Goal: Task Accomplishment & Management: Manage account settings

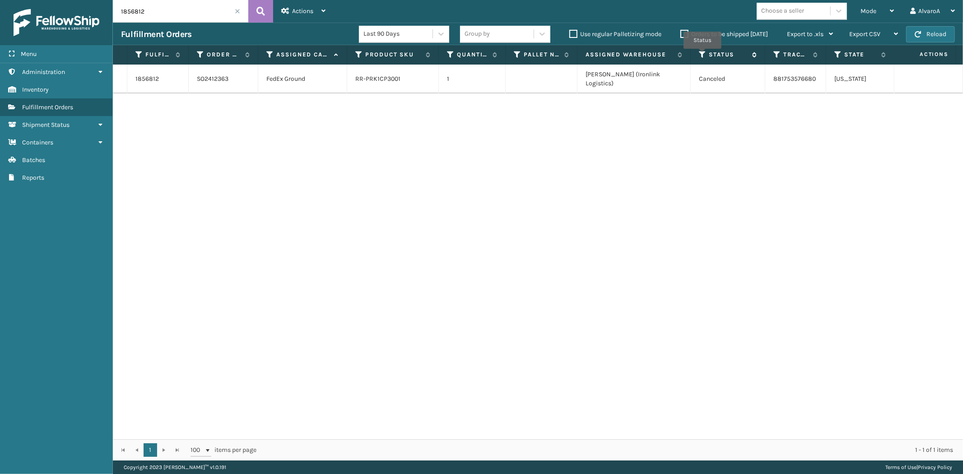
click at [703, 55] on icon at bounding box center [702, 55] width 7 height 8
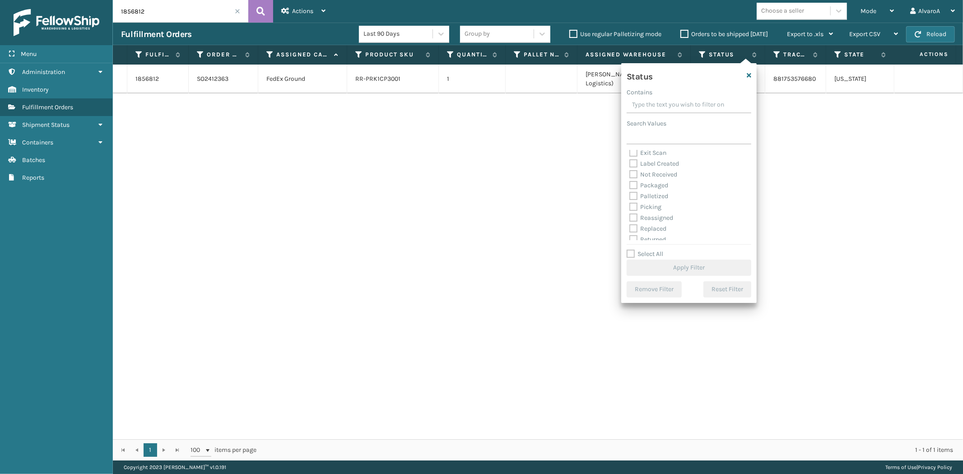
scroll to position [50, 0]
click at [632, 190] on label "Picking" at bounding box center [645, 192] width 32 height 8
click at [630, 190] on input "Picking" at bounding box center [629, 189] width 0 height 6
checkbox input "true"
click at [640, 270] on button "Apply Filter" at bounding box center [689, 268] width 125 height 16
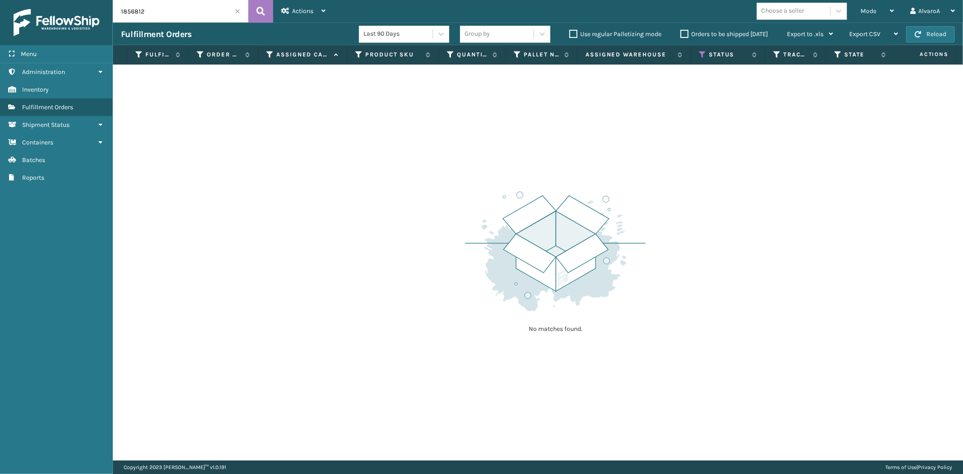
click at [685, 31] on label "Orders to be shipped [DATE]" at bounding box center [724, 34] width 88 height 8
click at [681, 31] on input "Orders to be shipped [DATE]" at bounding box center [680, 32] width 0 height 6
click at [237, 10] on span at bounding box center [237, 11] width 5 height 5
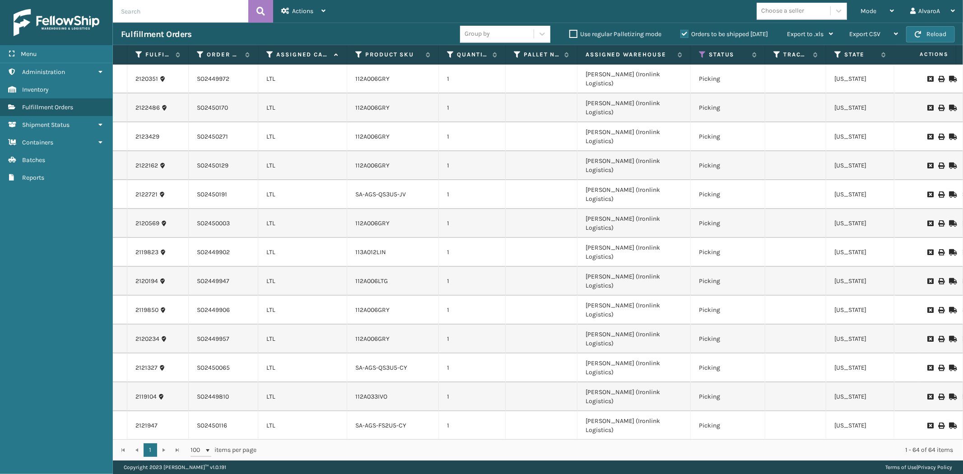
click at [688, 30] on label "Orders to be shipped [DATE]" at bounding box center [724, 34] width 88 height 8
click at [681, 30] on input "Orders to be shipped [DATE]" at bounding box center [680, 32] width 0 height 6
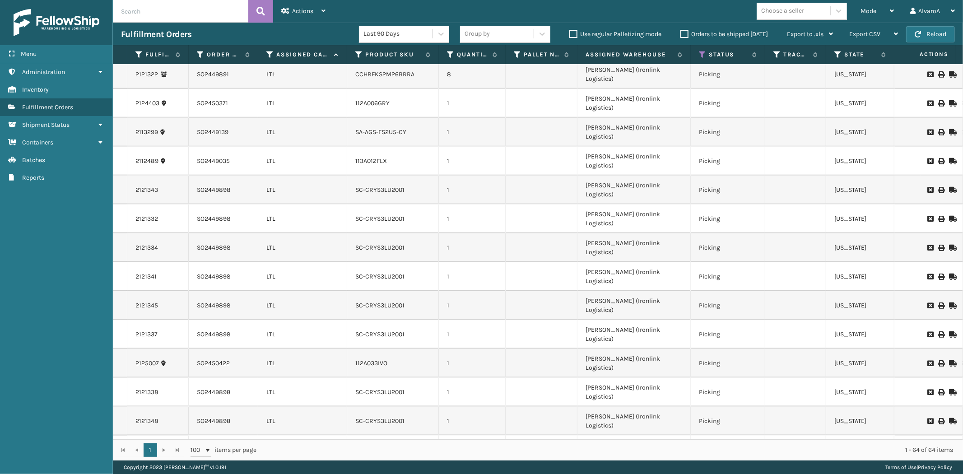
scroll to position [921, 0]
